Goal: Check status: Check status

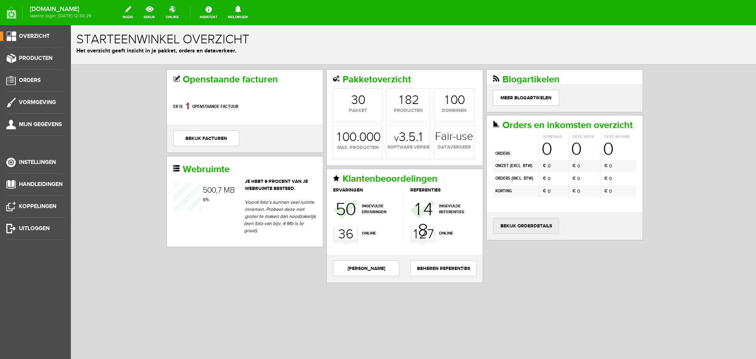
click at [525, 224] on link "bekijk orderdetails" at bounding box center [526, 226] width 66 height 16
click at [533, 224] on link "bekijk orderdetails" at bounding box center [526, 226] width 66 height 16
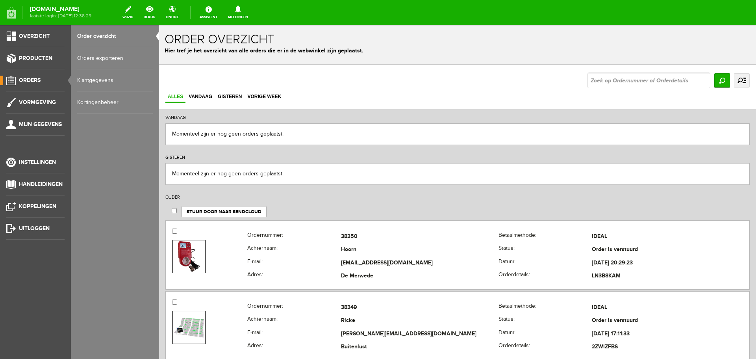
click at [735, 79] on link "uitgebreid zoeken" at bounding box center [742, 80] width 16 height 14
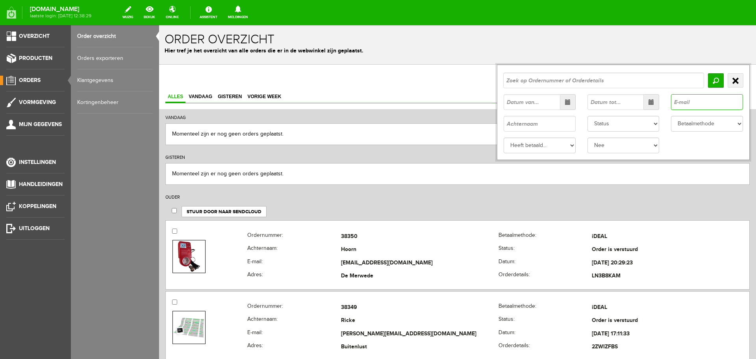
paste input "[EMAIL_ADDRESS][DOMAIN_NAME]"
type input "[EMAIL_ADDRESS][DOMAIN_NAME]"
click at [709, 80] on input "Zoeken" at bounding box center [716, 80] width 16 height 14
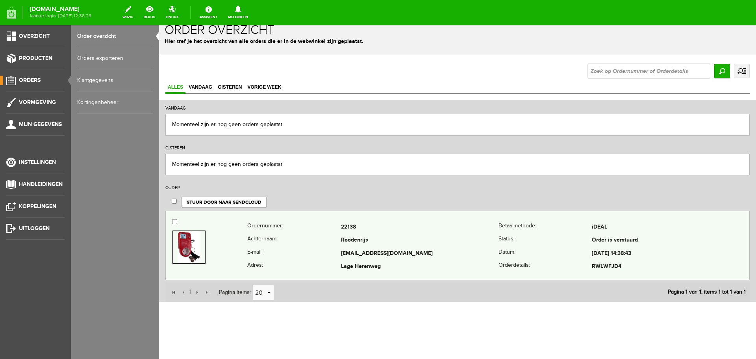
scroll to position [12, 0]
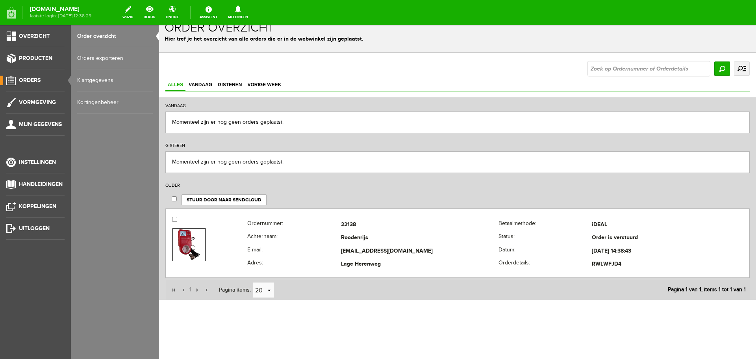
click at [734, 66] on link "uitgebreid zoeken" at bounding box center [742, 68] width 16 height 14
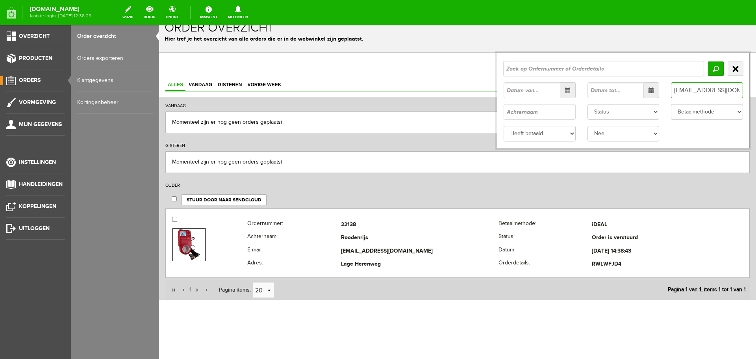
drag, startPoint x: 730, startPoint y: 90, endPoint x: 616, endPoint y: 95, distance: 113.9
click at [621, 98] on div "[EMAIL_ADDRESS][DOMAIN_NAME]" at bounding box center [623, 90] width 251 height 16
click at [523, 111] on input "text" at bounding box center [540, 112] width 72 height 16
paste input "Roodenrijs"
type input "Roodenrijs"
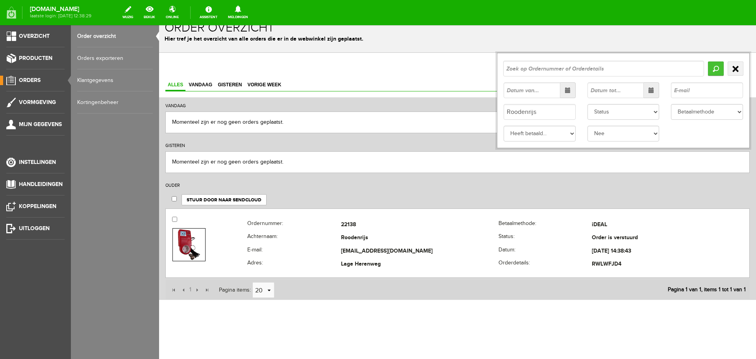
click at [713, 67] on input "Zoeken" at bounding box center [716, 68] width 16 height 14
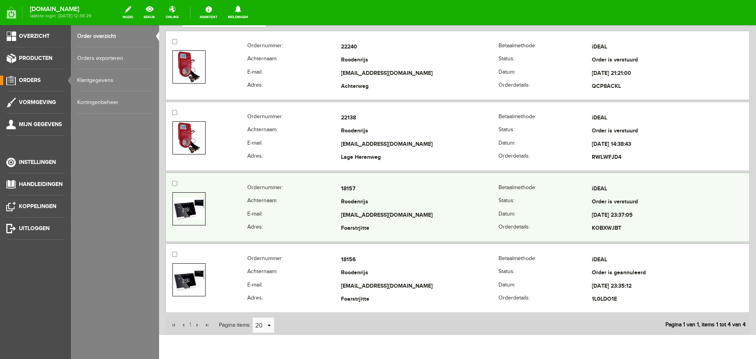
scroll to position [224, 0]
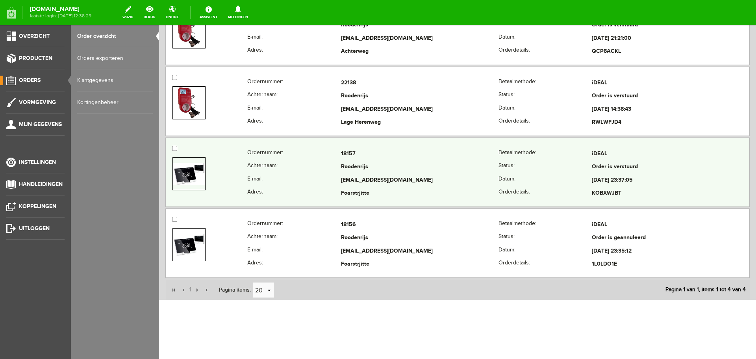
click at [332, 173] on th "Achternaam:" at bounding box center [293, 167] width 93 height 13
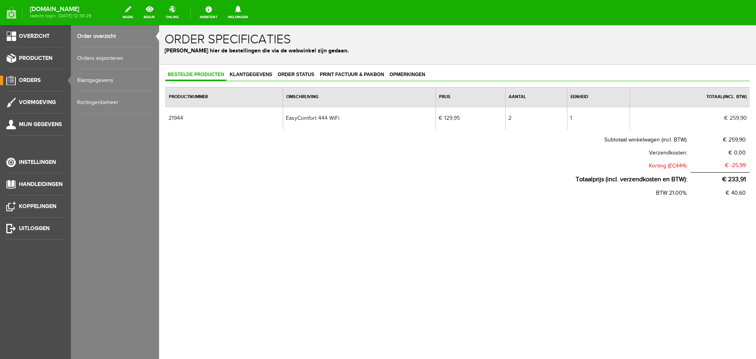
click at [203, 73] on span "Bestelde producten" at bounding box center [195, 75] width 61 height 6
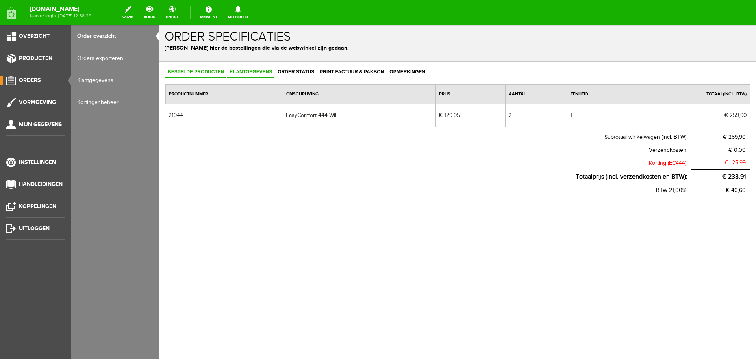
click at [251, 70] on span "Klantgegevens" at bounding box center [250, 72] width 47 height 6
click at [363, 73] on span "Print factuur & pakbon" at bounding box center [351, 72] width 69 height 6
click at [357, 71] on span "Print factuur & pakbon" at bounding box center [351, 72] width 69 height 6
click at [293, 70] on span "Order status" at bounding box center [295, 72] width 41 height 6
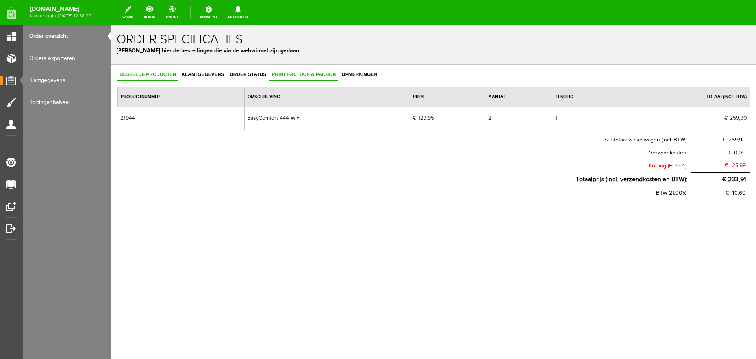
click at [319, 74] on span "Print factuur & pakbon" at bounding box center [303, 75] width 69 height 6
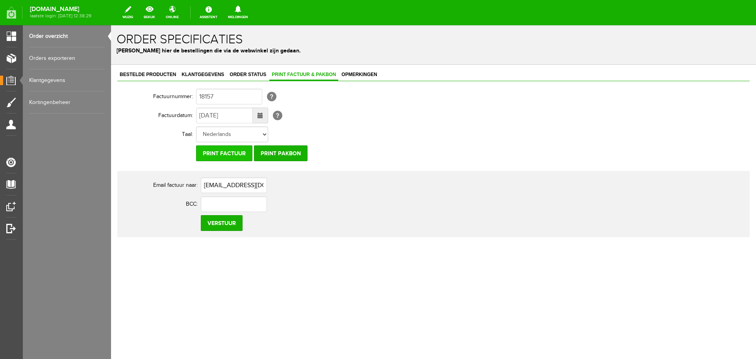
click at [236, 153] on input "Print factuur" at bounding box center [224, 153] width 56 height 16
click at [201, 76] on span "Klantgegevens" at bounding box center [202, 75] width 47 height 6
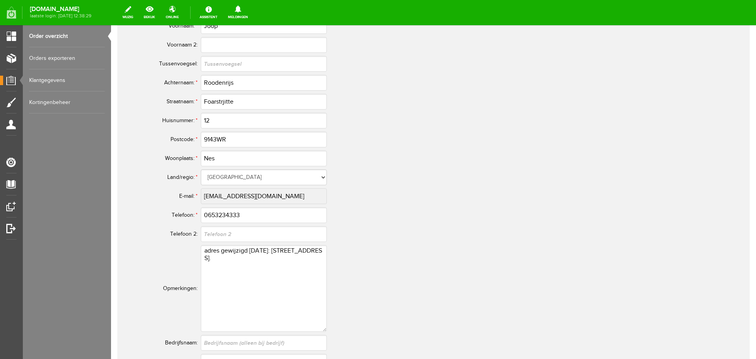
scroll to position [394, 0]
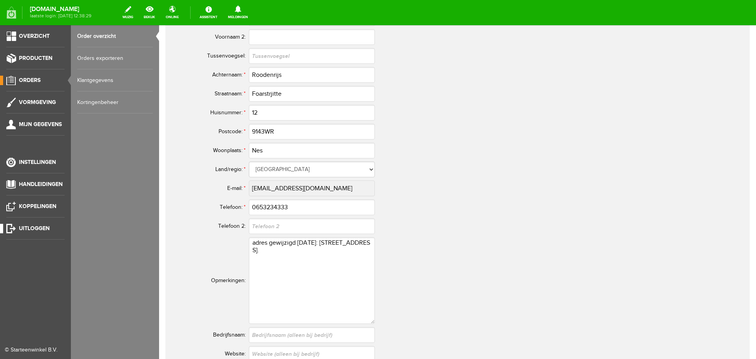
click at [36, 231] on span "Uitloggen" at bounding box center [34, 228] width 31 height 7
